Goal: Task Accomplishment & Management: Manage account settings

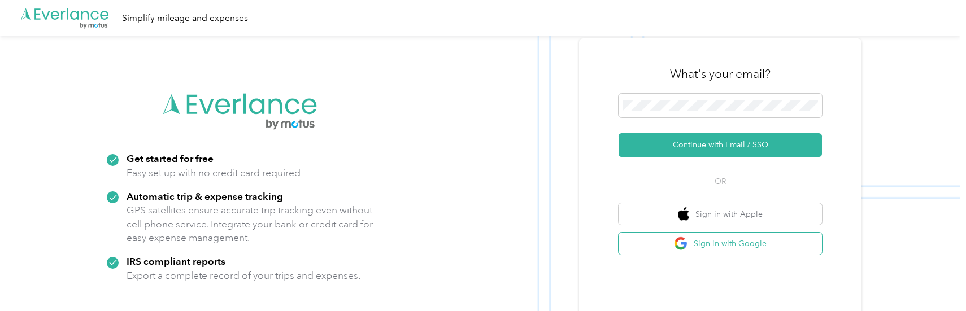
click at [733, 247] on button "Sign in with Google" at bounding box center [720, 244] width 203 height 22
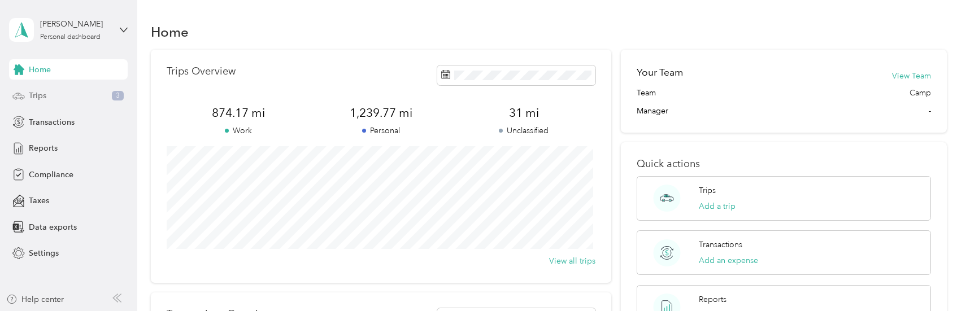
click at [66, 90] on div "Trips 3" at bounding box center [68, 96] width 119 height 20
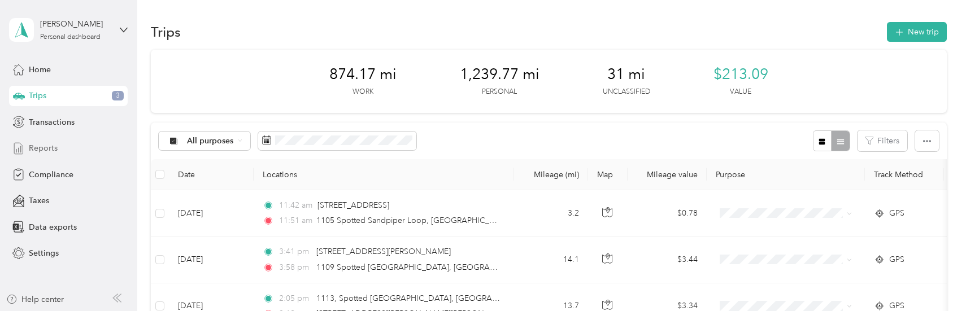
click at [36, 153] on span "Reports" at bounding box center [43, 148] width 29 height 12
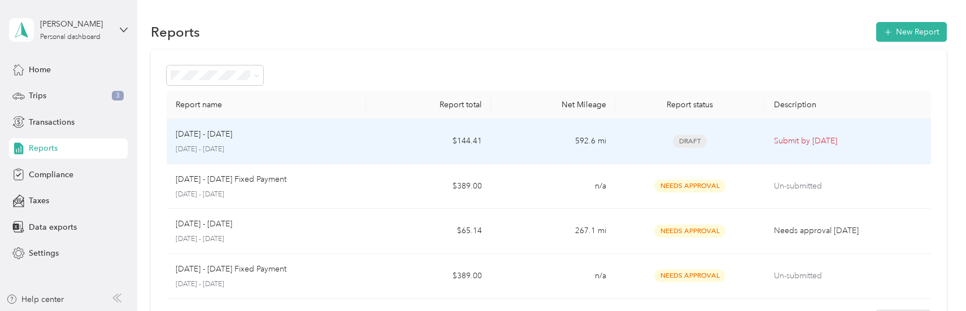
click at [684, 142] on span "Draft" at bounding box center [690, 141] width 34 height 13
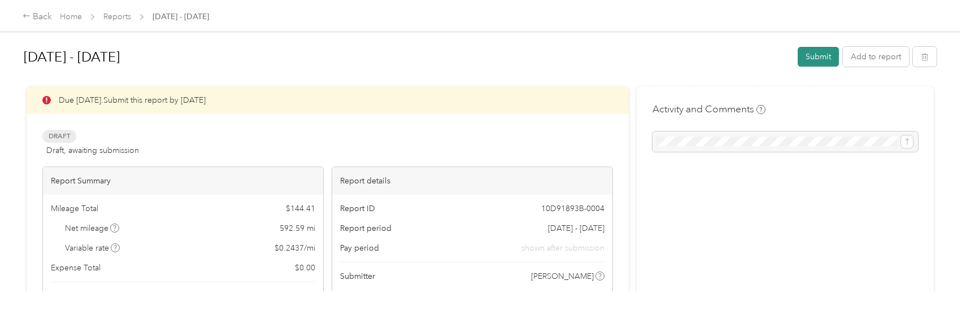
click at [811, 58] on button "Submit" at bounding box center [818, 57] width 41 height 20
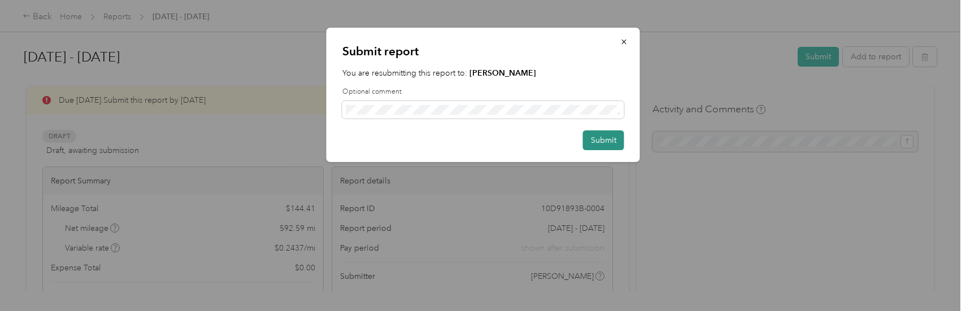
click at [599, 137] on button "Submit" at bounding box center [603, 140] width 41 height 20
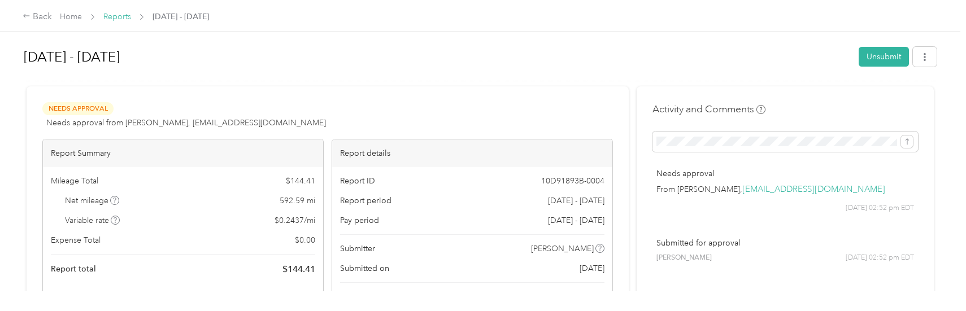
click at [121, 14] on link "Reports" at bounding box center [117, 17] width 28 height 10
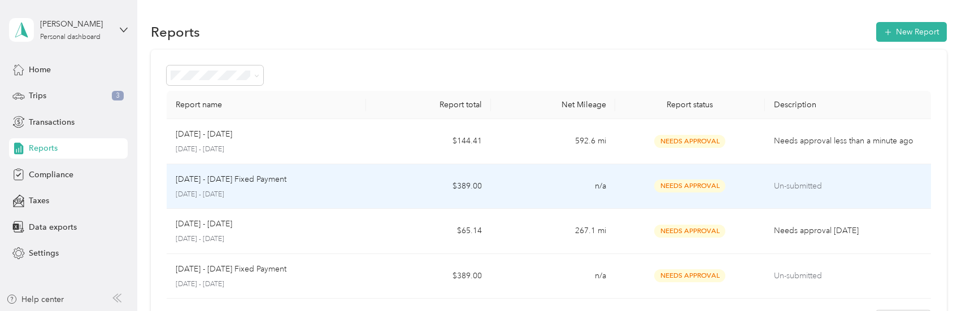
click at [535, 190] on td "n/a" at bounding box center [553, 186] width 124 height 45
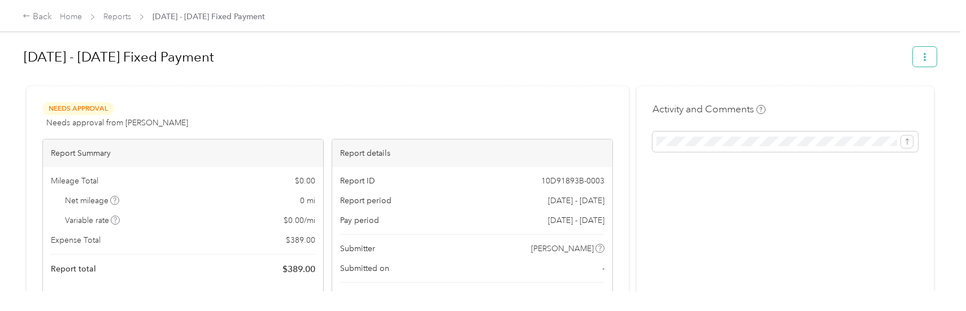
click at [924, 59] on icon "button" at bounding box center [925, 57] width 2 height 8
click at [840, 179] on div "Activity and Comments" at bounding box center [785, 277] width 297 height 382
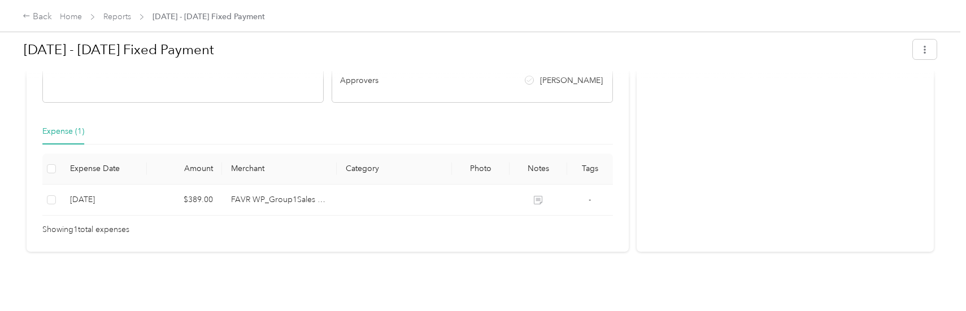
scroll to position [224, 0]
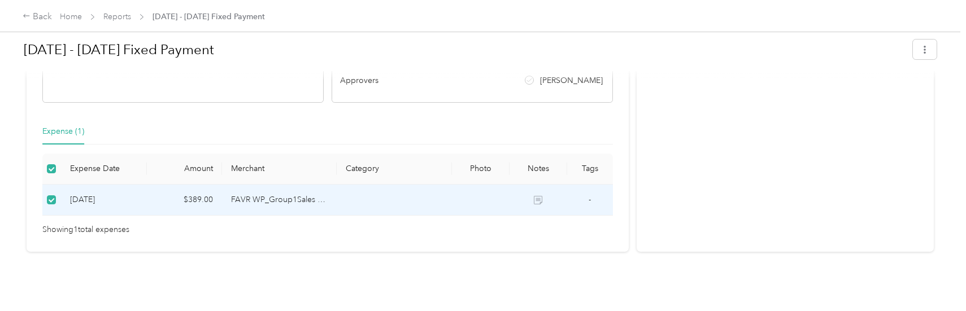
click at [403, 196] on td at bounding box center [394, 200] width 115 height 31
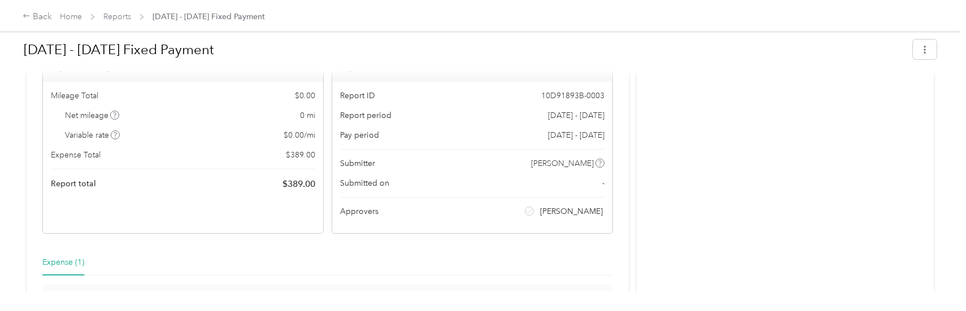
scroll to position [0, 0]
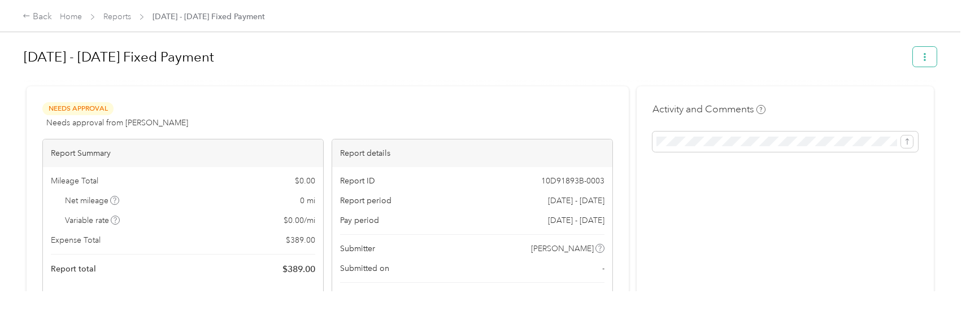
click at [913, 59] on button "button" at bounding box center [925, 57] width 24 height 20
click at [878, 101] on span "Download" at bounding box center [889, 98] width 37 height 12
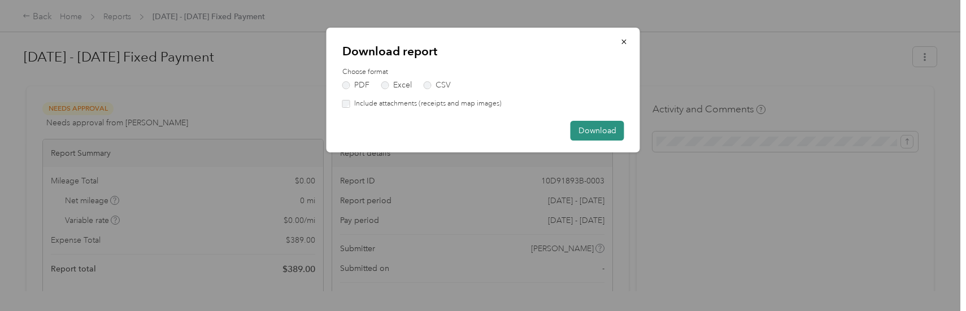
click at [583, 126] on button "Download" at bounding box center [598, 131] width 54 height 20
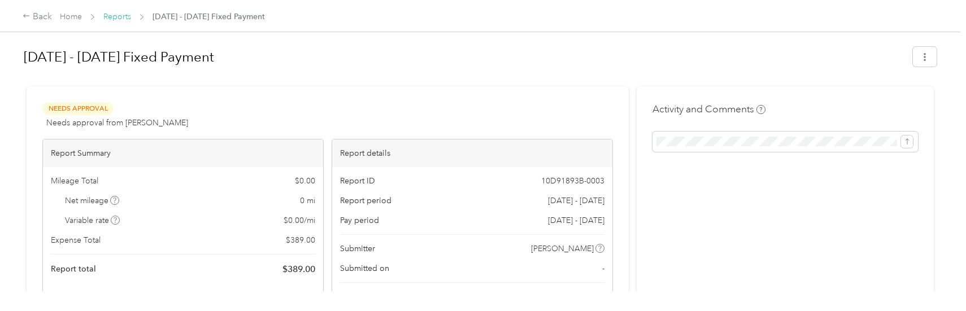
click at [120, 15] on link "Reports" at bounding box center [117, 17] width 28 height 10
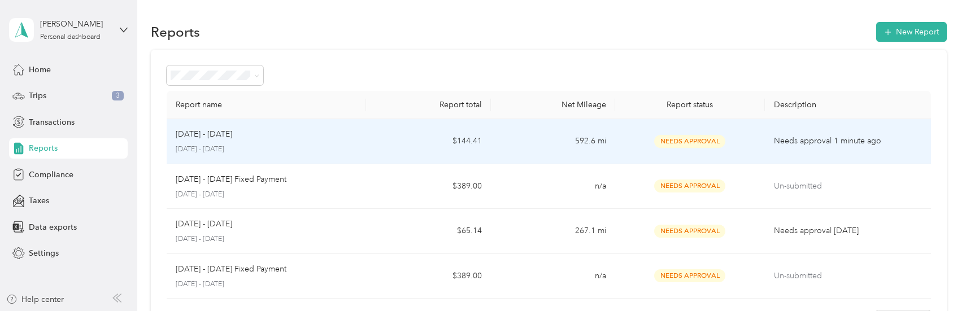
click at [356, 148] on td "Sep 1 - 30, 2025 September 1 - 30, 2025" at bounding box center [266, 141] width 199 height 45
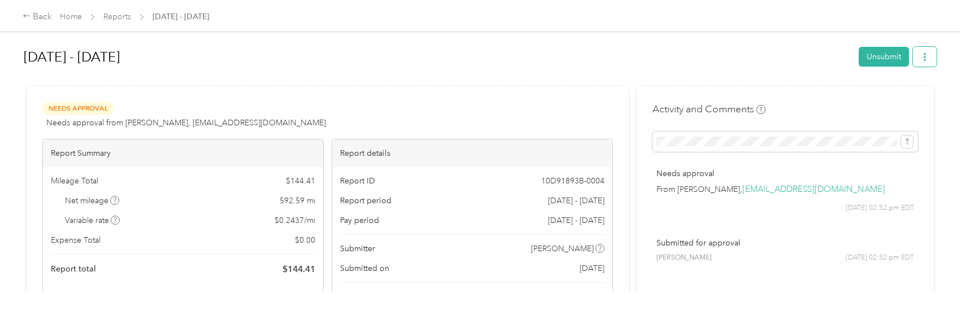
click at [917, 50] on button "button" at bounding box center [925, 57] width 24 height 20
click at [886, 96] on span "Download" at bounding box center [889, 98] width 37 height 12
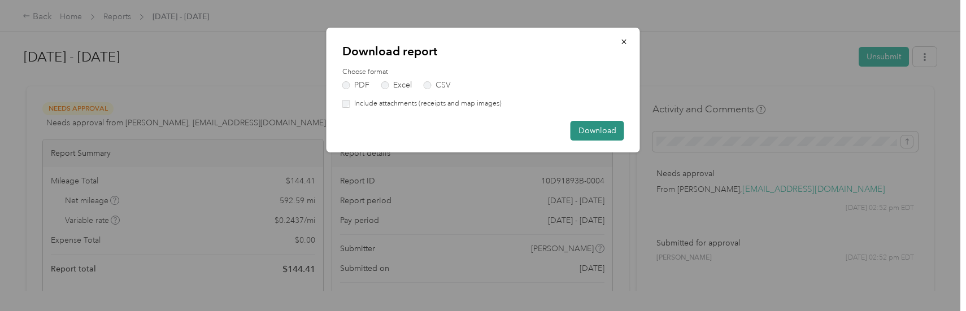
click at [599, 130] on button "Download" at bounding box center [598, 131] width 54 height 20
